Goal: Information Seeking & Learning: Learn about a topic

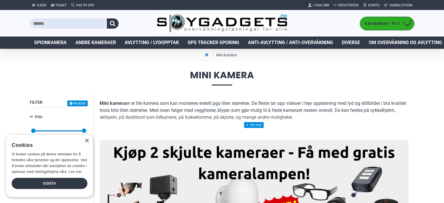
drag, startPoint x: 417, startPoint y: 135, endPoint x: 414, endPoint y: 136, distance: 3.3
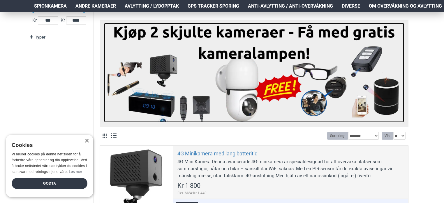
scroll to position [233, 0]
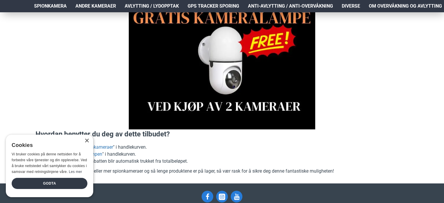
scroll to position [146, 0]
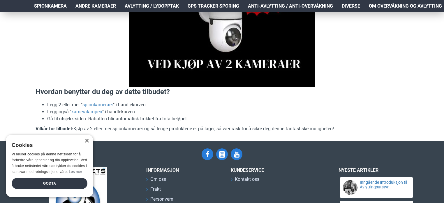
click at [86, 142] on div "×" at bounding box center [87, 140] width 4 height 4
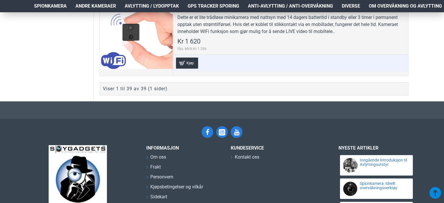
scroll to position [3615, 0]
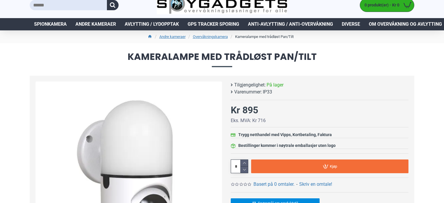
scroll to position [87, 0]
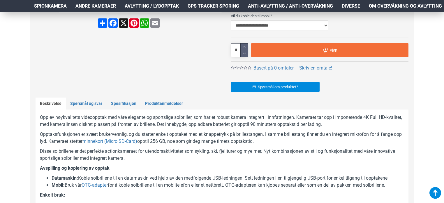
scroll to position [262, 0]
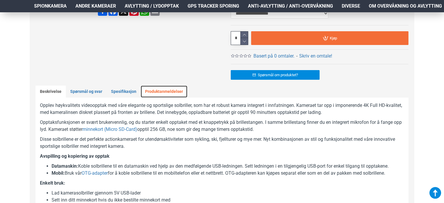
click at [148, 88] on link "Produktanmeldelser" at bounding box center [164, 91] width 47 height 12
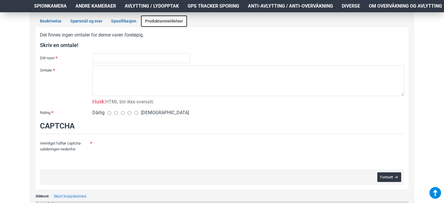
scroll to position [321, 0]
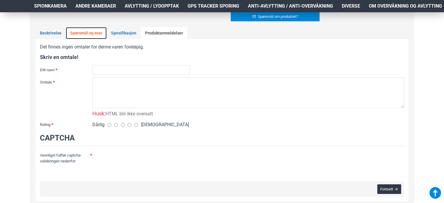
click at [96, 35] on link "Spørsmål og svar" at bounding box center [86, 33] width 41 height 12
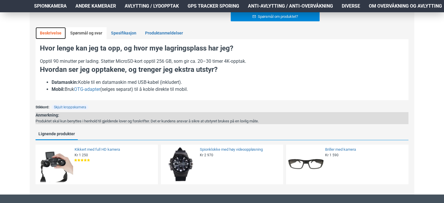
click at [48, 35] on link "Beskrivelse" at bounding box center [51, 33] width 30 height 12
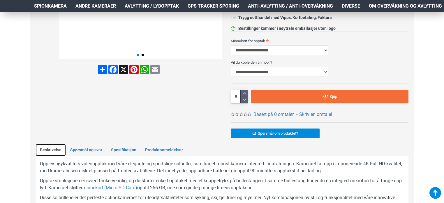
scroll to position [29, 0]
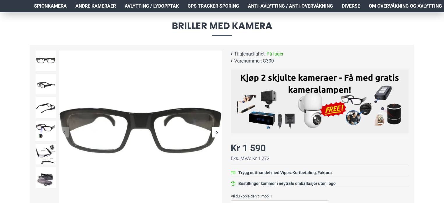
scroll to position [87, 0]
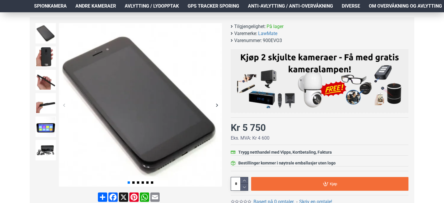
scroll to position [58, 0]
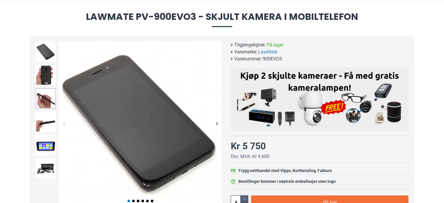
click at [45, 99] on img at bounding box center [46, 98] width 20 height 20
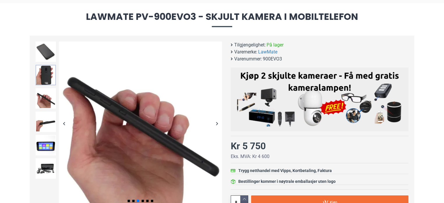
click at [48, 75] on img at bounding box center [46, 75] width 20 height 20
